Goal: Find contact information: Find contact information

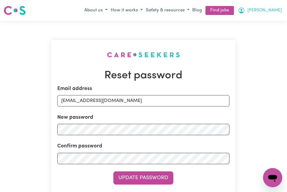
click at [272, 9] on span "[PERSON_NAME]" at bounding box center [264, 10] width 34 height 7
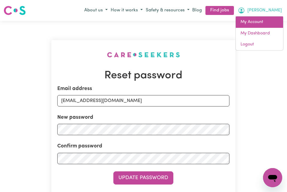
click at [258, 21] on link "My Account" at bounding box center [259, 21] width 47 height 11
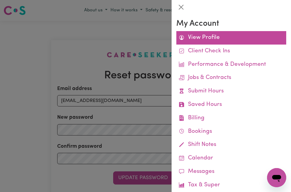
click at [215, 39] on link "View Profile" at bounding box center [232, 37] width 110 height 13
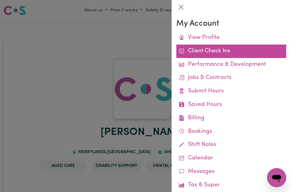
click at [207, 51] on link "Client Check Ins" at bounding box center [232, 51] width 110 height 13
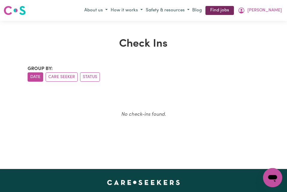
click at [234, 12] on link "Find jobs" at bounding box center [219, 10] width 28 height 9
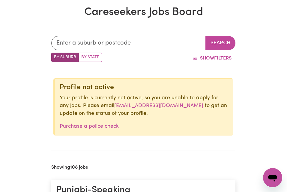
scroll to position [133, 0]
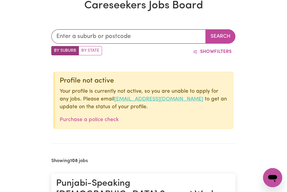
click at [152, 101] on link "[EMAIL_ADDRESS][DOMAIN_NAME]" at bounding box center [158, 99] width 89 height 5
click at [155, 100] on link "[EMAIL_ADDRESS][DOMAIN_NAME]" at bounding box center [158, 99] width 89 height 5
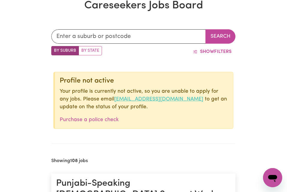
click at [155, 100] on link "[EMAIL_ADDRESS][DOMAIN_NAME]" at bounding box center [158, 99] width 89 height 5
